Goal: Task Accomplishment & Management: Manage account settings

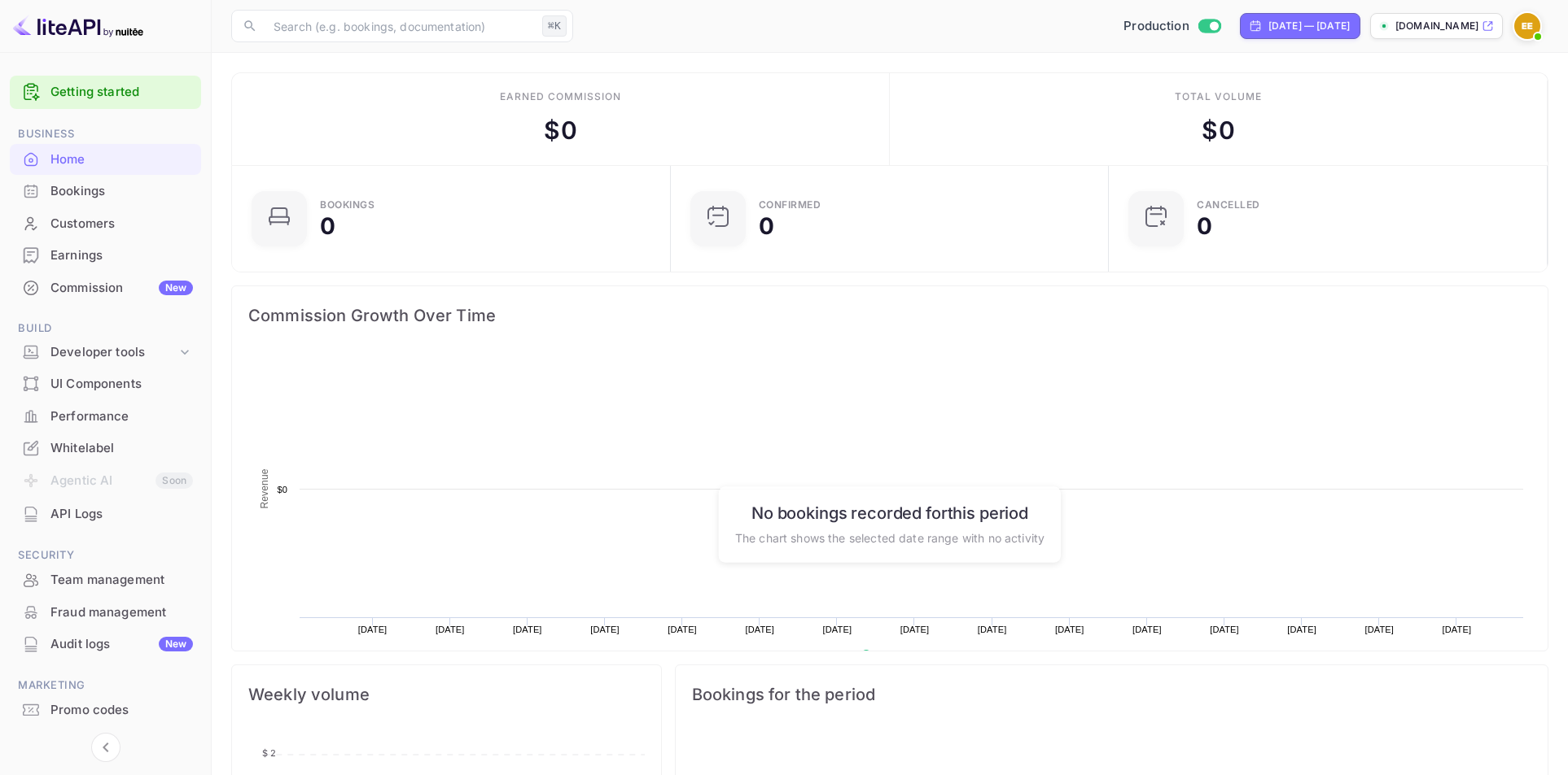
scroll to position [252, 416]
click at [1527, 18] on img at bounding box center [1527, 26] width 26 height 26
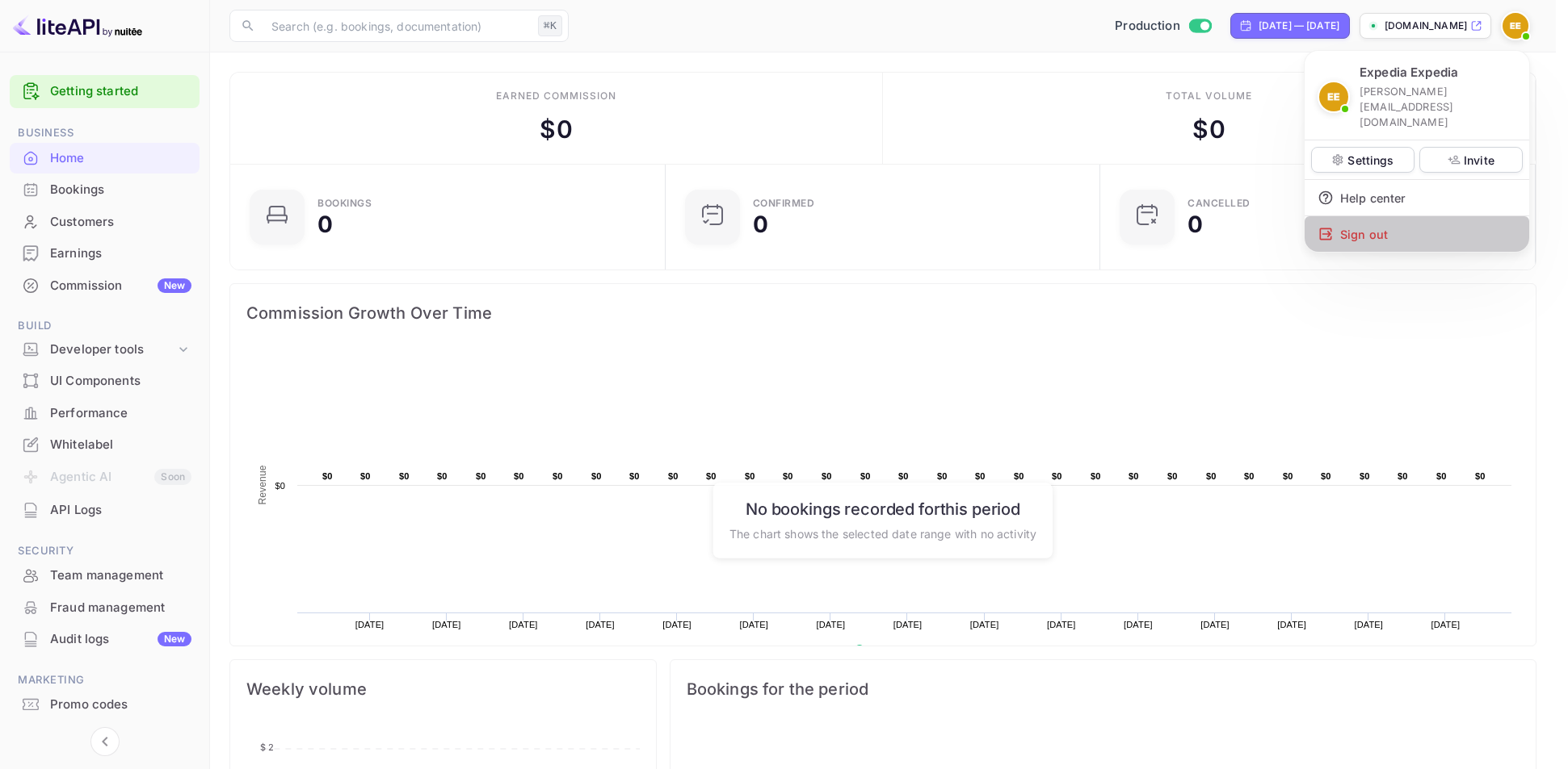
drag, startPoint x: 1411, startPoint y: 202, endPoint x: 1080, endPoint y: 200, distance: 331.0
click at [1411, 216] on div "Sign out" at bounding box center [1416, 234] width 225 height 36
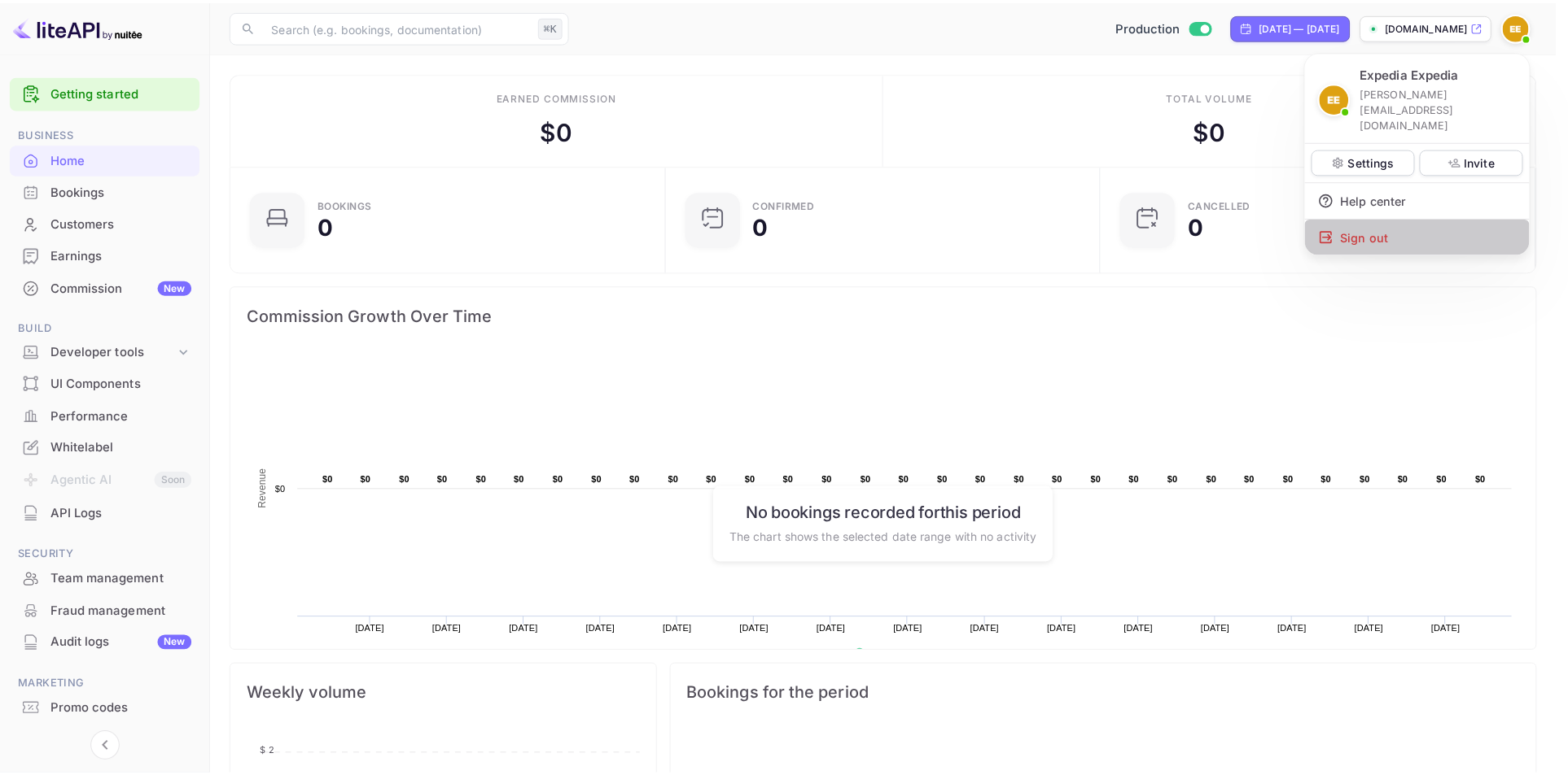
scroll to position [13, 13]
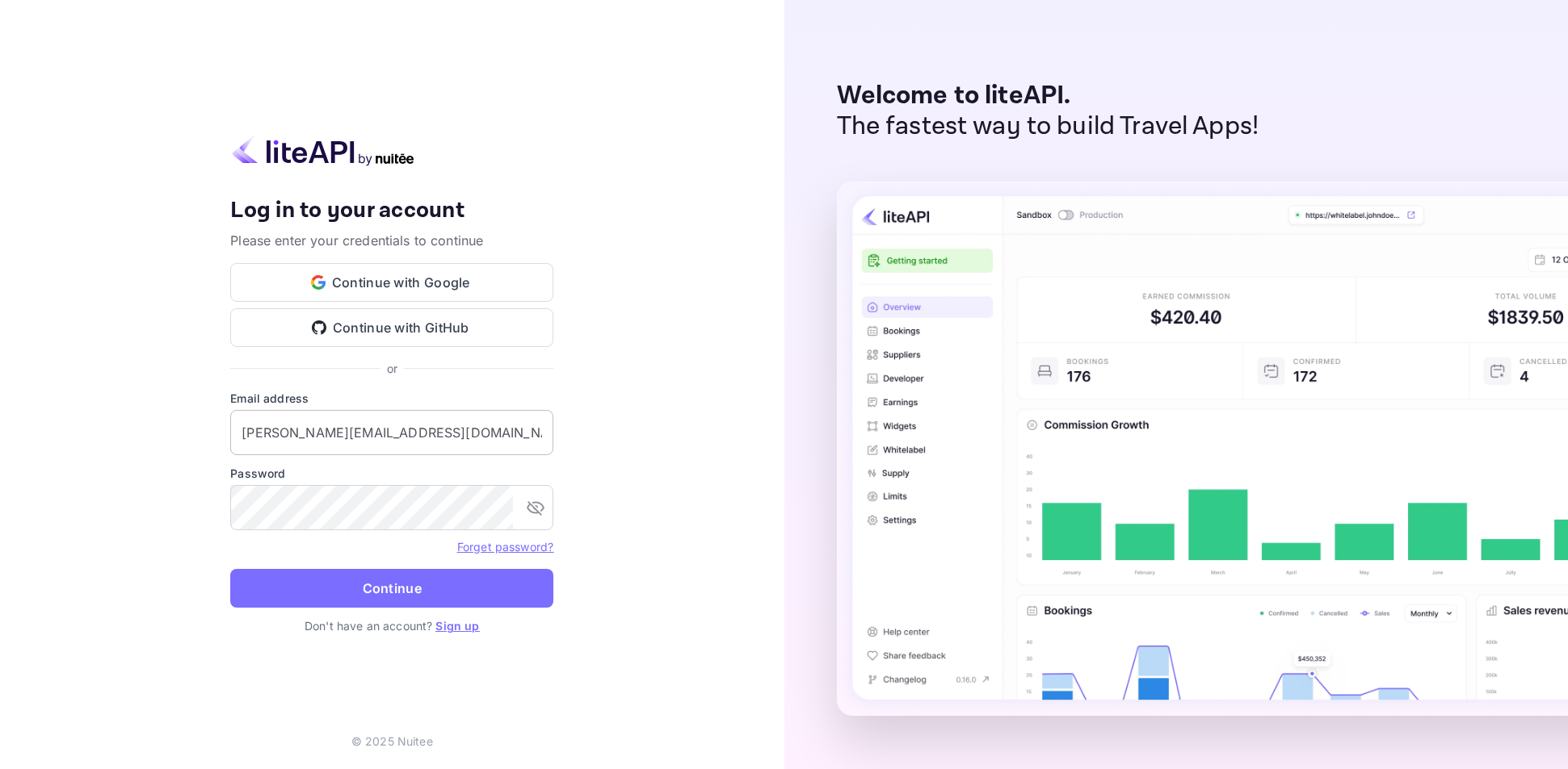
click at [369, 434] on input "[PERSON_NAME][EMAIL_ADDRESS][DOMAIN_NAME]" at bounding box center [391, 433] width 323 height 45
type input "[PERSON_NAME][EMAIL_ADDRESS][PERSON_NAME][DOMAIN_NAME]"
click at [340, 583] on button "Continue" at bounding box center [391, 588] width 323 height 39
